Goal: Task Accomplishment & Management: Use online tool/utility

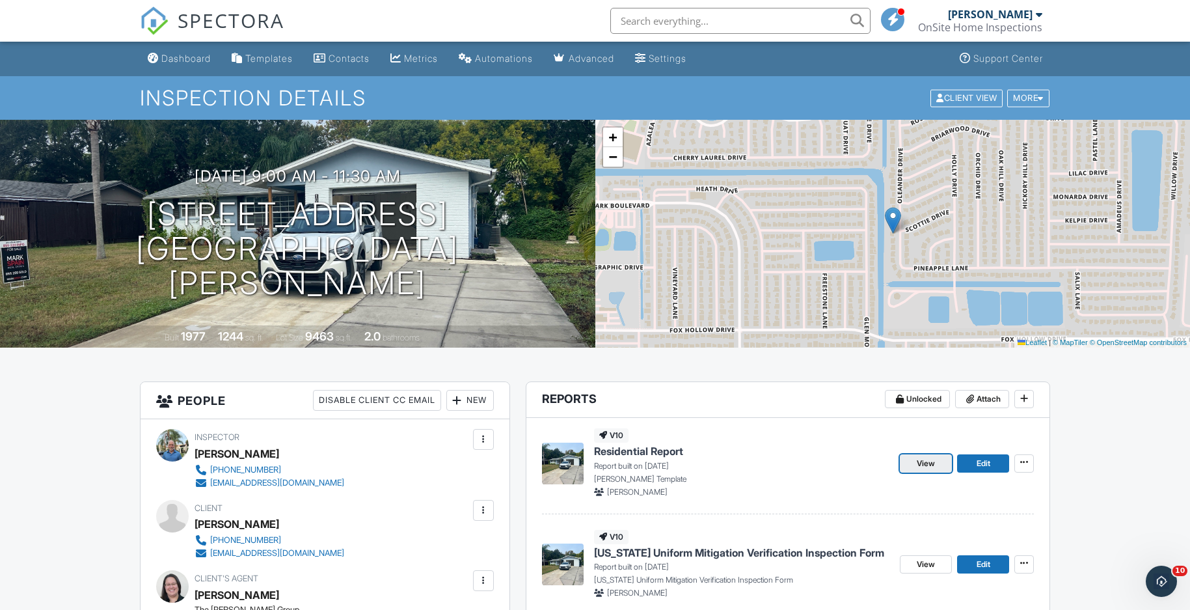
click at [935, 465] on span "View" at bounding box center [926, 463] width 18 height 13
click at [986, 465] on span "Edit" at bounding box center [984, 463] width 14 height 13
click at [915, 458] on link "View" at bounding box center [926, 463] width 52 height 18
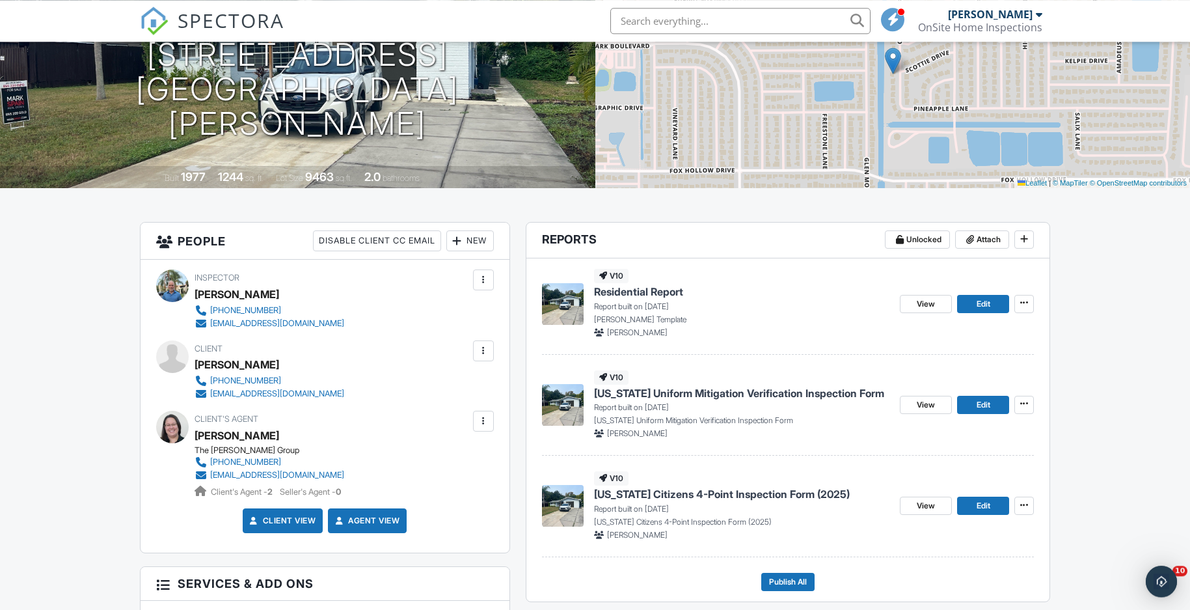
scroll to position [199, 0]
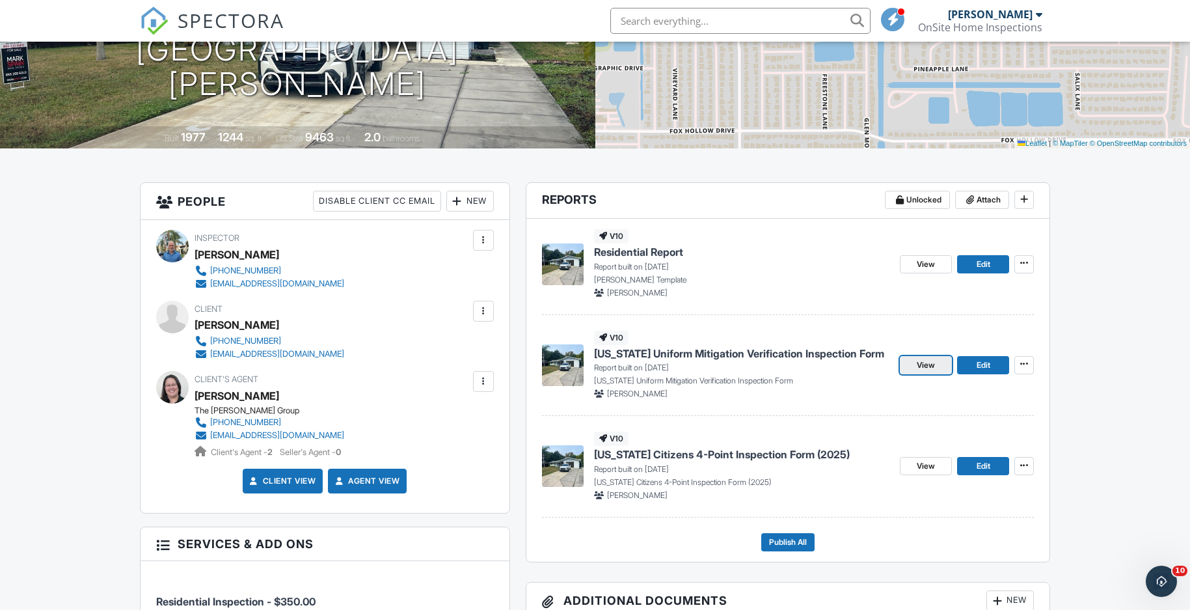
click at [924, 367] on span "View" at bounding box center [926, 365] width 18 height 13
click at [918, 463] on span "View" at bounding box center [926, 466] width 18 height 13
